Goal: Information Seeking & Learning: Check status

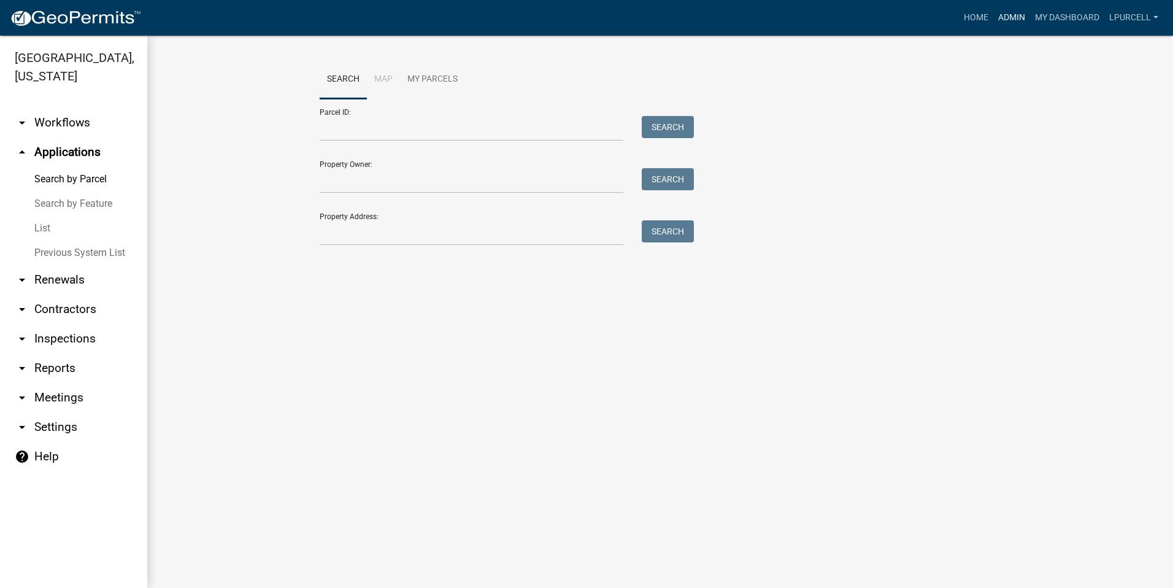
click at [1008, 21] on link "Admin" at bounding box center [1011, 17] width 37 height 23
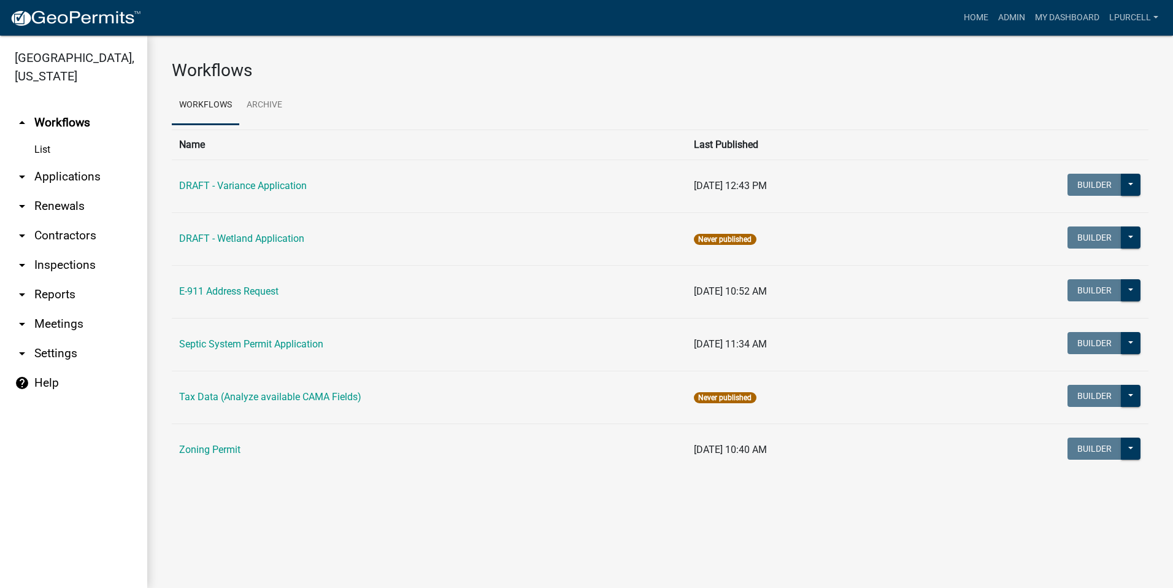
click at [46, 293] on link "arrow_drop_down Reports" at bounding box center [73, 294] width 147 height 29
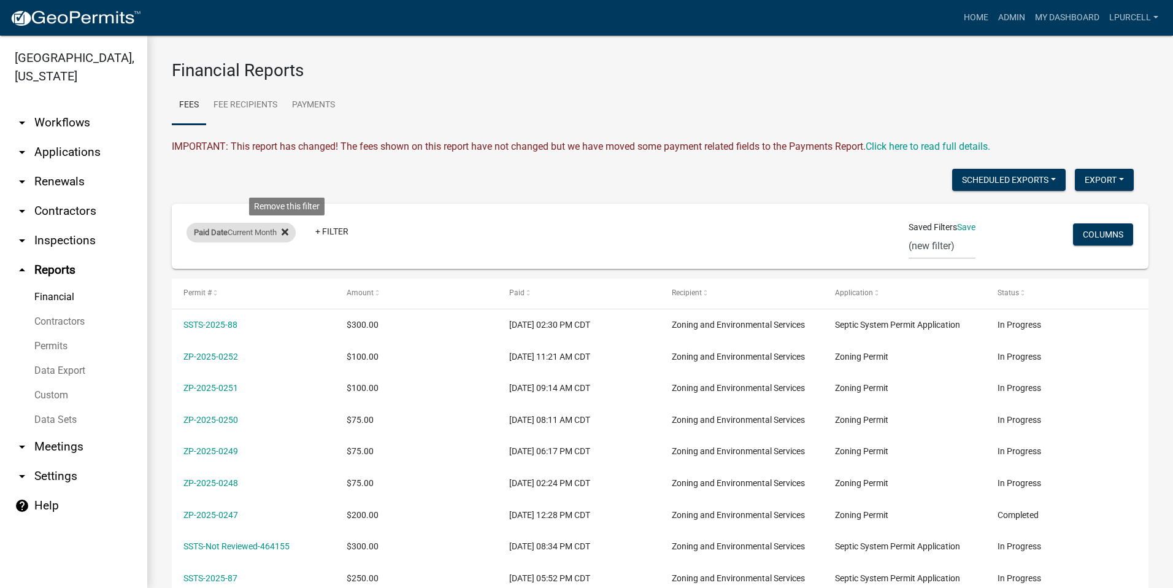
click at [288, 234] on icon at bounding box center [285, 232] width 7 height 10
click at [223, 237] on link "+ Filter" at bounding box center [212, 234] width 53 height 22
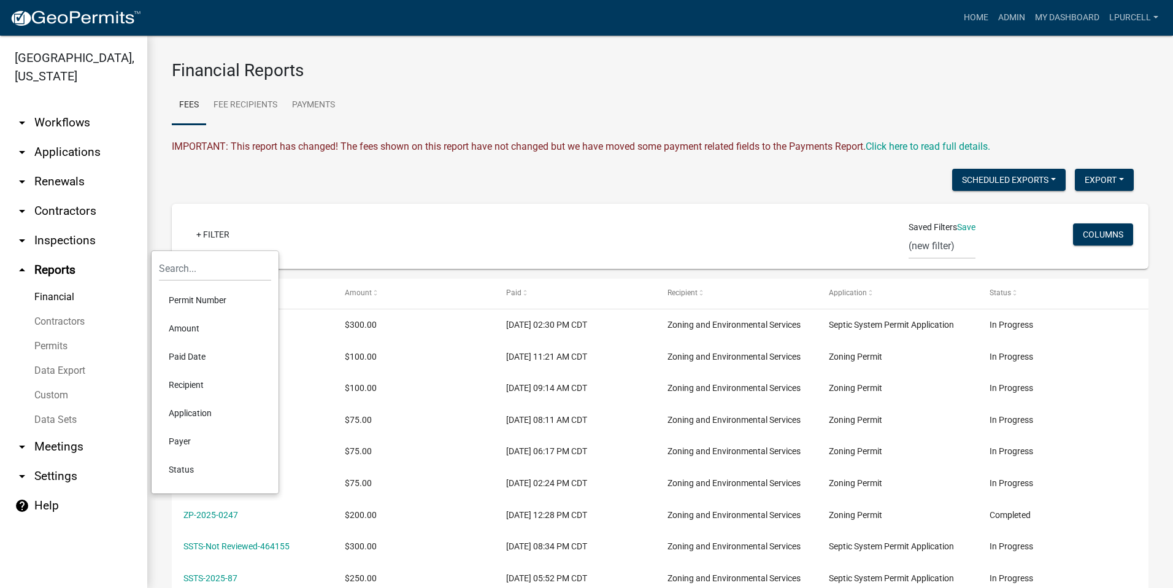
click at [196, 355] on li "Paid Date" at bounding box center [215, 356] width 112 height 28
select select
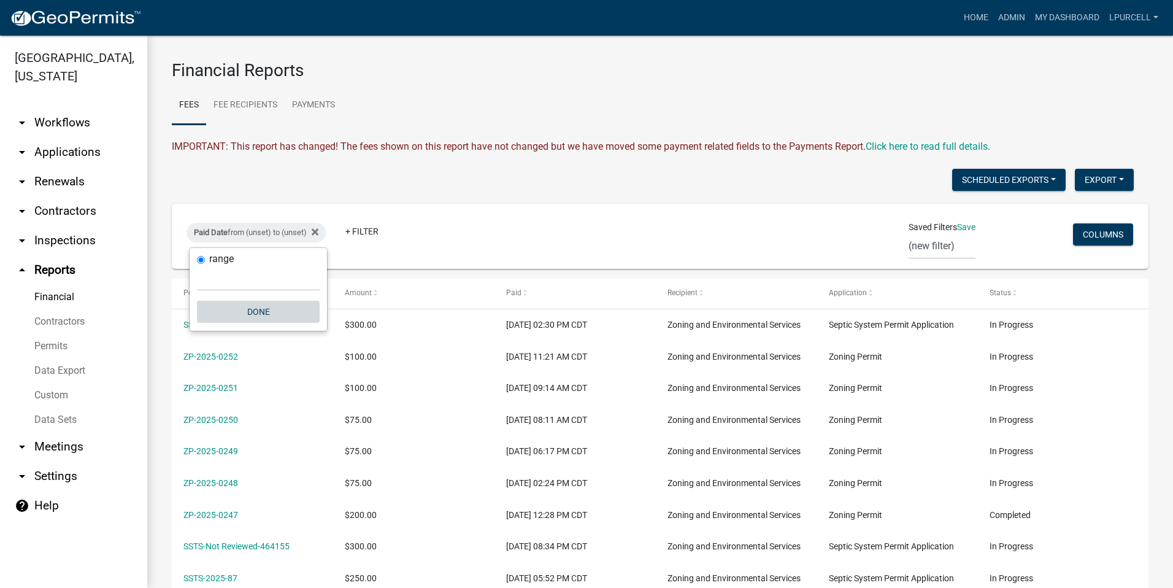
click at [251, 312] on button "Done" at bounding box center [258, 312] width 123 height 22
click at [259, 233] on div "Paid Date from (unset) to (unset)" at bounding box center [255, 233] width 139 height 20
click at [215, 278] on select "[DATE] [DATE] Current Week Previous Week Current Month Last Month Current Calen…" at bounding box center [258, 278] width 123 height 25
select select "previous_1_day"
click at [197, 266] on select "[DATE] [DATE] Current Week Previous Week Current Month Last Month Current Calen…" at bounding box center [258, 278] width 123 height 25
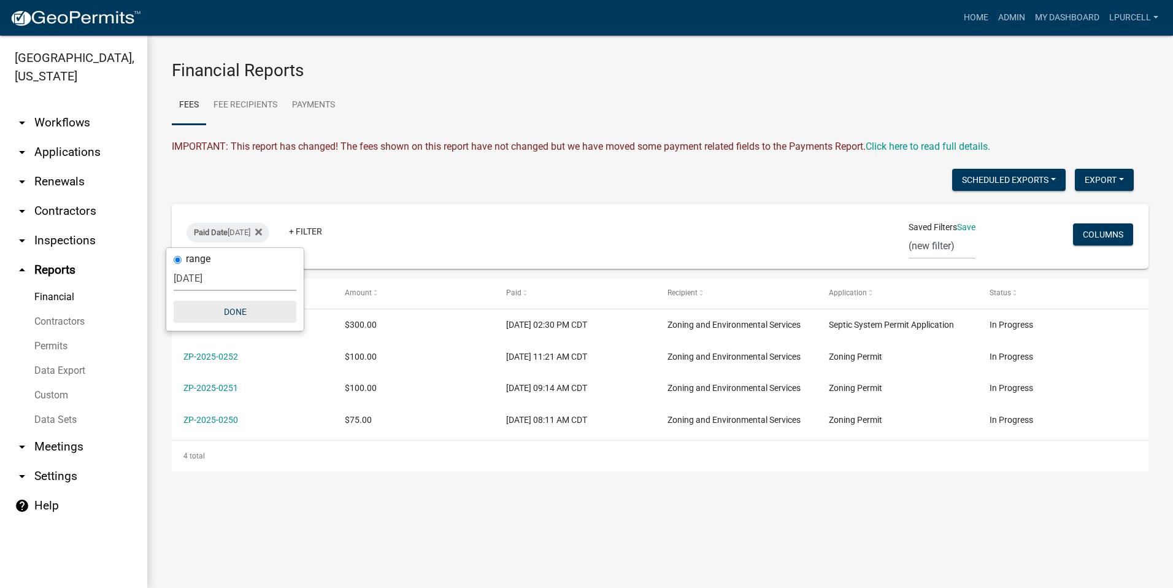
click at [228, 315] on button "Done" at bounding box center [235, 312] width 123 height 22
click at [315, 104] on link "Payments" at bounding box center [314, 105] width 58 height 39
